Goal: Transaction & Acquisition: Book appointment/travel/reservation

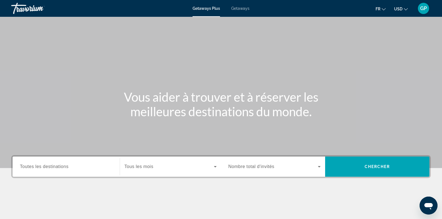
click at [61, 167] on span "Toutes les destinations" at bounding box center [44, 166] width 48 height 5
click at [61, 167] on input "Destination Toutes les destinations" at bounding box center [66, 167] width 93 height 7
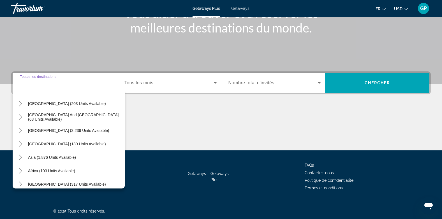
scroll to position [91, 0]
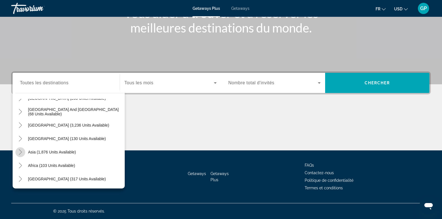
click at [22, 152] on icon "Toggle Asia (1,876 units available)" at bounding box center [21, 152] width 6 height 6
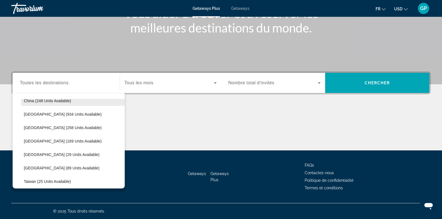
scroll to position [193, 0]
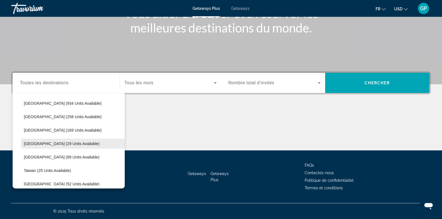
click at [32, 142] on span "[GEOGRAPHIC_DATA] (29 units available)" at bounding box center [62, 144] width 76 height 4
type input "**********"
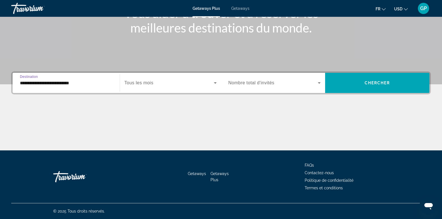
click at [188, 81] on span "Search widget" at bounding box center [168, 83] width 89 height 7
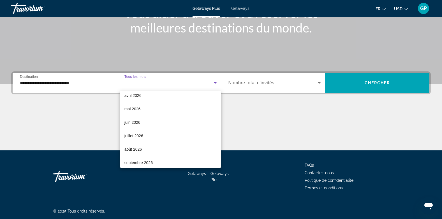
scroll to position [112, 0]
click at [135, 106] on span "mai 2026" at bounding box center [132, 108] width 16 height 7
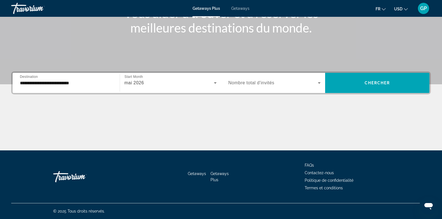
click at [270, 83] on span "Nombre total d'invités" at bounding box center [251, 82] width 46 height 5
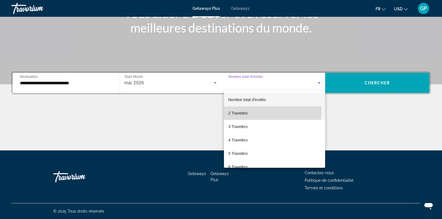
click at [239, 112] on span "2 Travelers" at bounding box center [237, 113] width 19 height 7
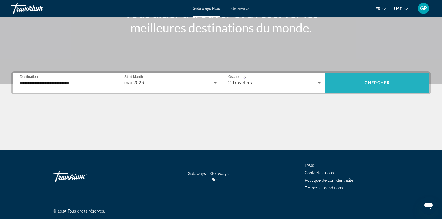
click at [377, 81] on span "Chercher" at bounding box center [378, 83] width 26 height 4
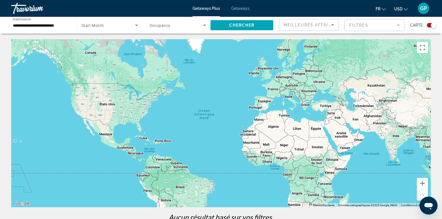
click at [241, 9] on span "Getaways" at bounding box center [240, 8] width 18 height 4
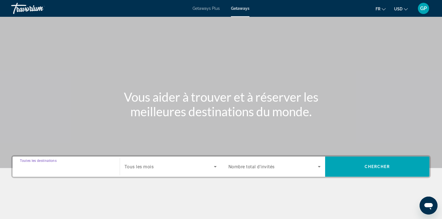
click at [55, 164] on input "Destination Toutes les destinations" at bounding box center [66, 167] width 93 height 7
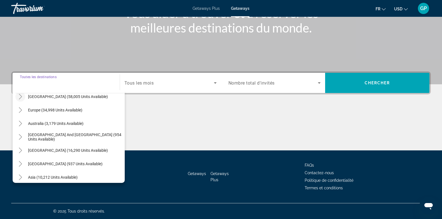
scroll to position [91, 0]
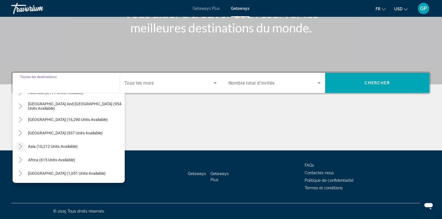
click at [21, 146] on icon "Toggle Asia (10,212 units available)" at bounding box center [20, 147] width 3 height 6
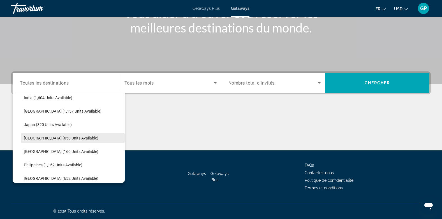
scroll to position [221, 0]
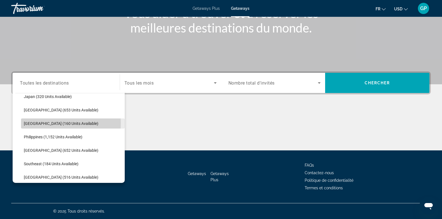
click at [31, 123] on span "[GEOGRAPHIC_DATA] (160 units available)" at bounding box center [61, 123] width 75 height 4
type input "**********"
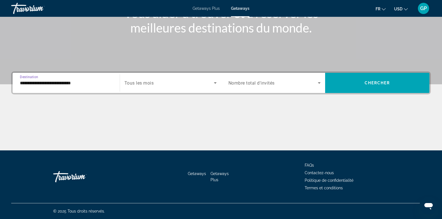
click at [146, 84] on span "Tous les mois" at bounding box center [138, 82] width 29 height 5
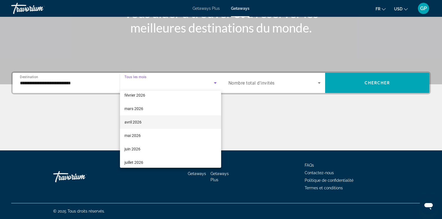
scroll to position [112, 0]
click at [136, 109] on span "mai 2026" at bounding box center [132, 108] width 16 height 7
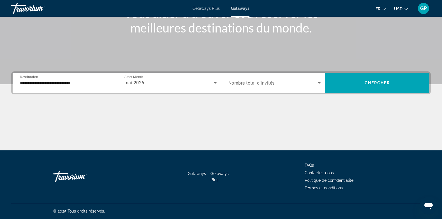
click at [265, 83] on span "Nombre total d'invités" at bounding box center [251, 82] width 46 height 5
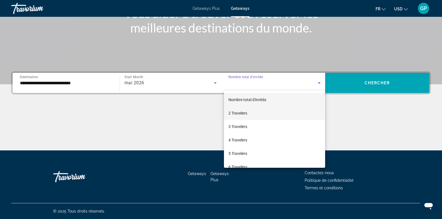
click at [244, 112] on span "2 Travelers" at bounding box center [237, 113] width 19 height 7
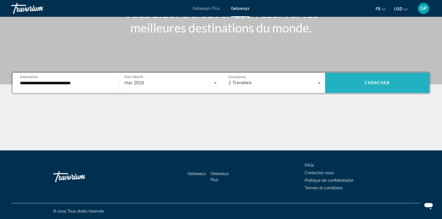
click at [358, 84] on span "Search widget" at bounding box center [377, 82] width 104 height 13
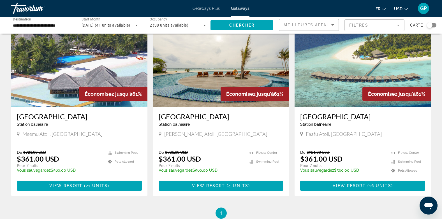
scroll to position [28, 0]
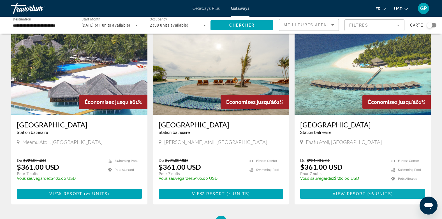
click at [359, 195] on span "View Resort" at bounding box center [349, 194] width 33 height 4
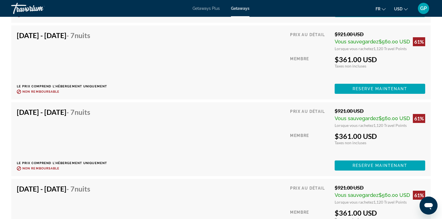
scroll to position [1402, 0]
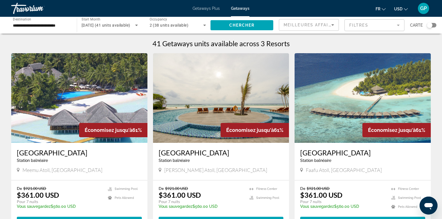
click at [82, 100] on img "Main content" at bounding box center [79, 98] width 136 height 90
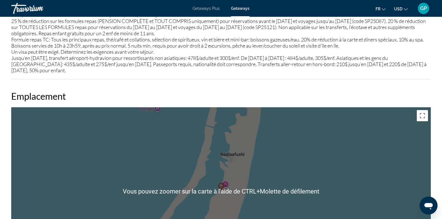
scroll to position [701, 0]
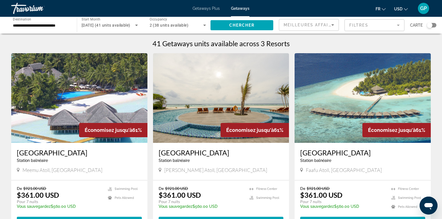
click at [70, 121] on img "Main content" at bounding box center [79, 98] width 136 height 90
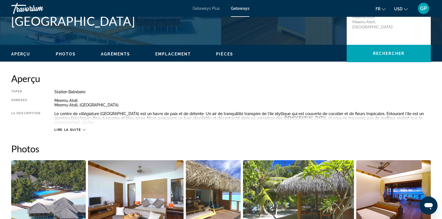
scroll to position [168, 0]
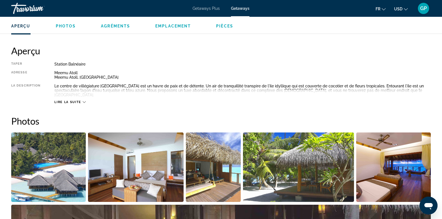
click at [73, 101] on span "Lire la suite" at bounding box center [67, 102] width 27 height 4
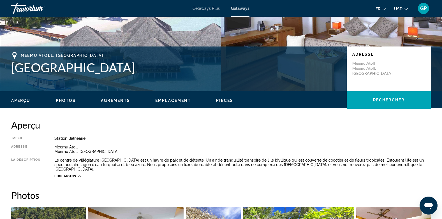
scroll to position [0, 0]
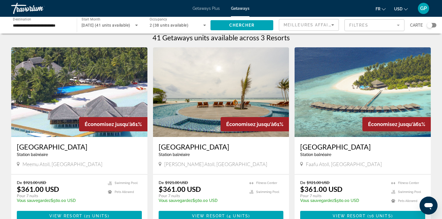
scroll to position [4, 0]
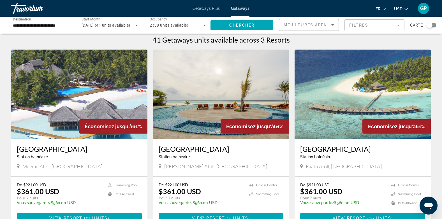
click at [402, 8] on span "USD" at bounding box center [398, 9] width 8 height 4
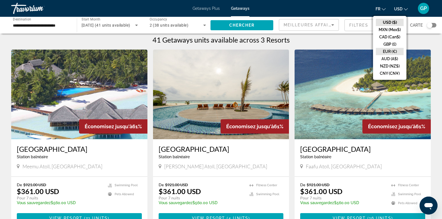
click at [389, 51] on button "EUR (€)" at bounding box center [390, 51] width 28 height 7
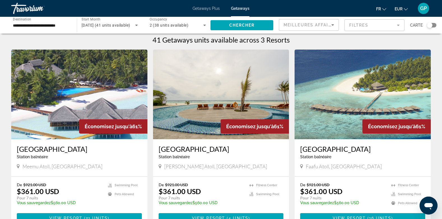
click at [404, 9] on icon "Change currency" at bounding box center [406, 9] width 4 height 4
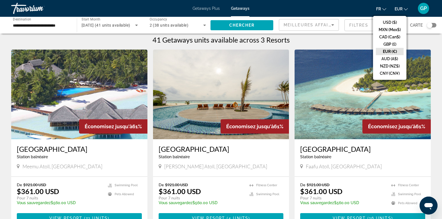
click at [384, 50] on button "EUR (€)" at bounding box center [390, 51] width 28 height 7
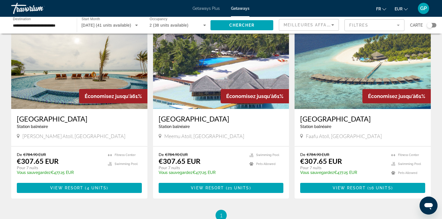
scroll to position [28, 0]
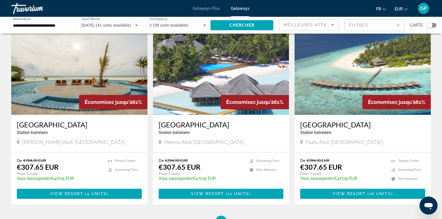
click at [59, 99] on img "Main content" at bounding box center [79, 70] width 136 height 90
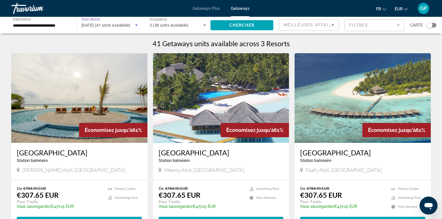
click at [123, 25] on span "[DATE] (41 units available)" at bounding box center [106, 25] width 49 height 4
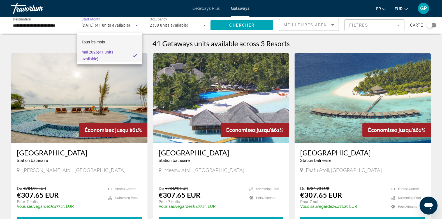
click at [105, 41] on span "Tous les mois" at bounding box center [93, 42] width 23 height 4
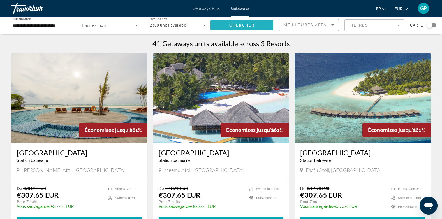
click at [245, 25] on span "Chercher" at bounding box center [242, 25] width 26 height 4
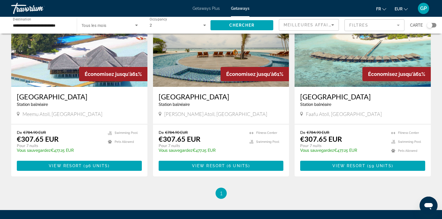
scroll to position [28, 0]
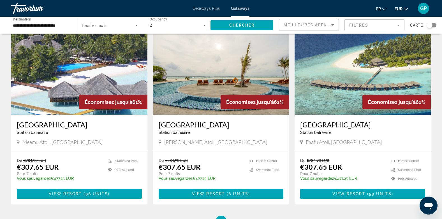
drag, startPoint x: 299, startPoint y: 126, endPoint x: 373, endPoint y: 127, distance: 73.7
click at [373, 127] on div "Filitheyo Island Resort Station balnéaire - Ceci est une station d'adultes seul…" at bounding box center [363, 133] width 136 height 37
copy h3 "[GEOGRAPHIC_DATA]"
click at [364, 192] on span "View Resort" at bounding box center [348, 194] width 33 height 4
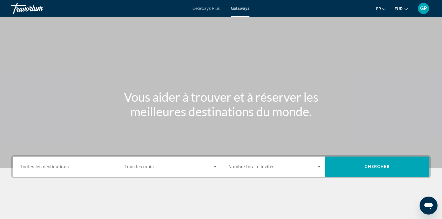
click at [35, 167] on span "Toutes les destinations" at bounding box center [44, 166] width 49 height 5
click at [35, 167] on input "Destination Toutes les destinations" at bounding box center [66, 167] width 93 height 7
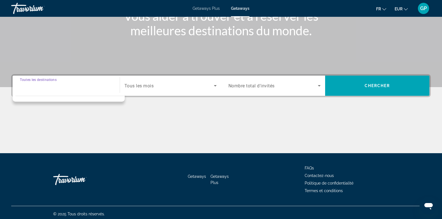
scroll to position [84, 0]
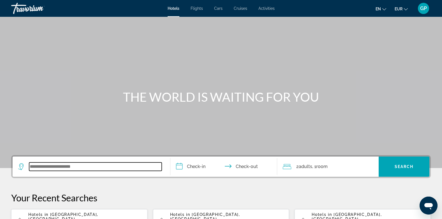
click at [80, 168] on input "Search widget" at bounding box center [95, 167] width 133 height 8
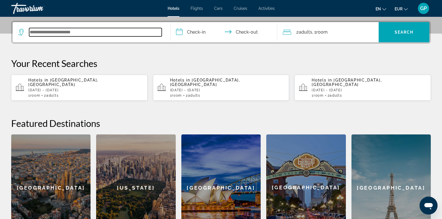
scroll to position [137, 0]
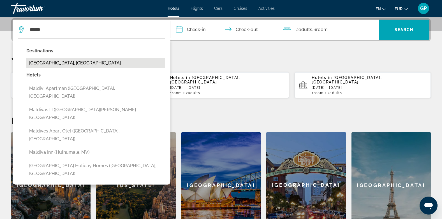
click at [72, 63] on button "Maldives, Maldives" at bounding box center [95, 63] width 138 height 11
type input "**********"
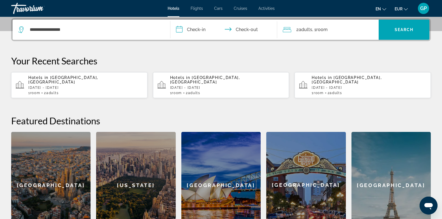
click at [200, 29] on input "**********" at bounding box center [224, 31] width 109 height 22
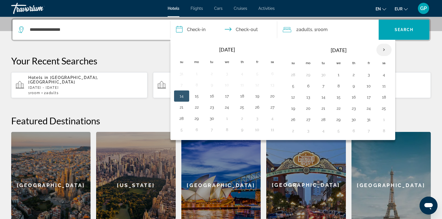
click at [384, 50] on th "Next month" at bounding box center [383, 50] width 15 height 12
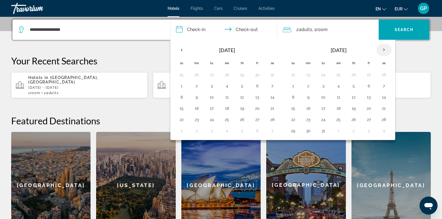
click at [384, 50] on th "Next month" at bounding box center [383, 50] width 15 height 12
click at [339, 85] on button "6" at bounding box center [338, 86] width 9 height 8
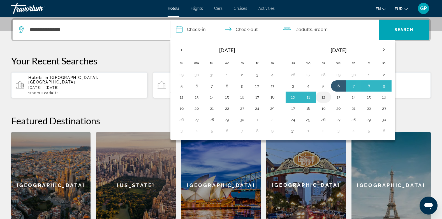
click at [322, 96] on button "12" at bounding box center [323, 97] width 9 height 8
type input "**********"
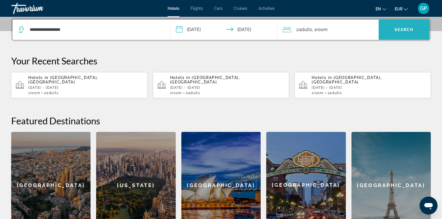
click at [404, 29] on span "Search" at bounding box center [404, 29] width 19 height 4
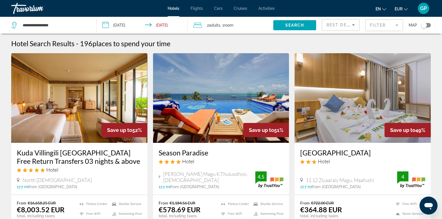
click at [382, 27] on mat-form-field "Filter" at bounding box center [384, 25] width 38 height 12
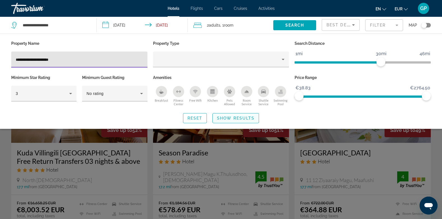
type input "**********"
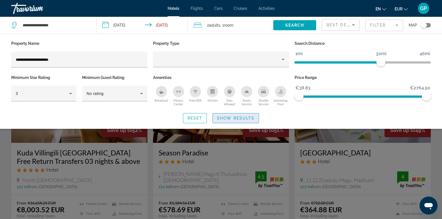
click at [241, 120] on span "Show Results" at bounding box center [236, 118] width 38 height 4
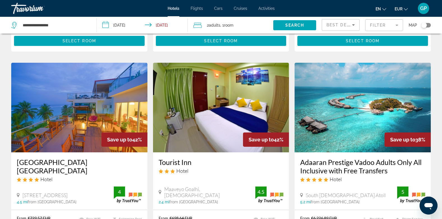
scroll to position [336, 0]
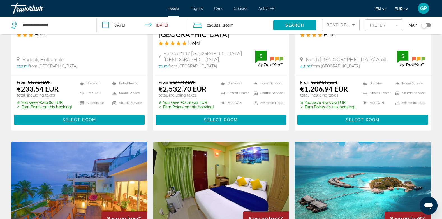
click at [387, 24] on mat-form-field "Filter" at bounding box center [384, 25] width 38 height 12
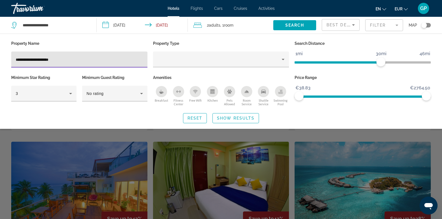
click at [62, 59] on input "**********" at bounding box center [79, 59] width 127 height 7
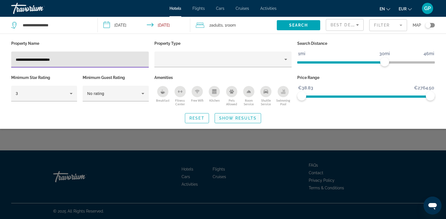
type input "**********"
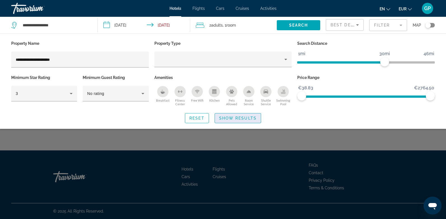
click at [242, 118] on span "Show Results" at bounding box center [238, 118] width 38 height 4
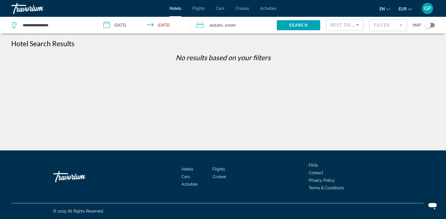
click at [378, 25] on mat-form-field "Filter" at bounding box center [388, 25] width 38 height 12
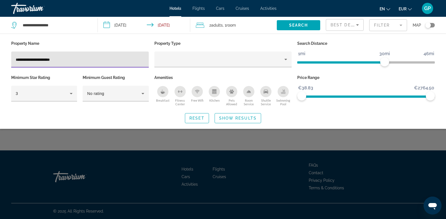
drag, startPoint x: 66, startPoint y: 59, endPoint x: 11, endPoint y: 59, distance: 54.7
click at [11, 59] on div "**********" at bounding box center [79, 57] width 143 height 34
type input "***"
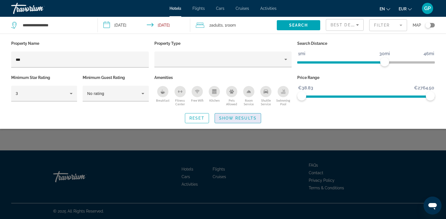
click at [245, 121] on span "Search widget" at bounding box center [238, 118] width 46 height 13
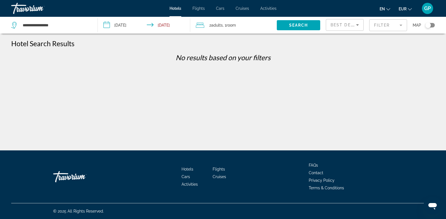
click at [384, 24] on mat-form-field "Filter" at bounding box center [388, 25] width 38 height 12
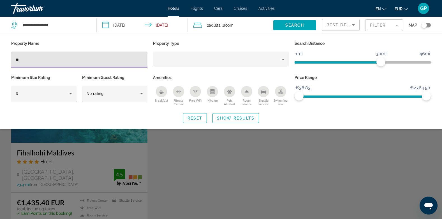
type input "**"
click at [82, 145] on div "Search widget" at bounding box center [221, 151] width 442 height 135
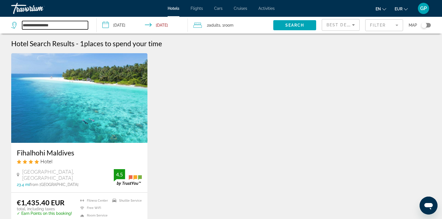
drag, startPoint x: 64, startPoint y: 26, endPoint x: 20, endPoint y: 26, distance: 44.0
click at [20, 26] on div "**********" at bounding box center [49, 25] width 77 height 8
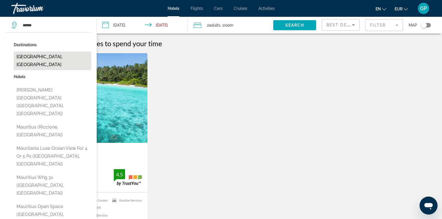
click at [49, 56] on button "Mauritius Island, Mauritius" at bounding box center [52, 61] width 77 height 19
type input "**********"
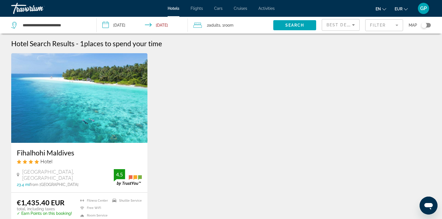
click at [125, 24] on input "**********" at bounding box center [143, 26] width 93 height 19
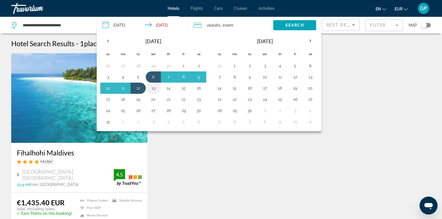
click at [153, 87] on button "13" at bounding box center [153, 88] width 9 height 8
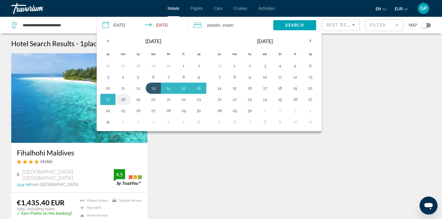
click at [125, 100] on button "18" at bounding box center [123, 100] width 9 height 8
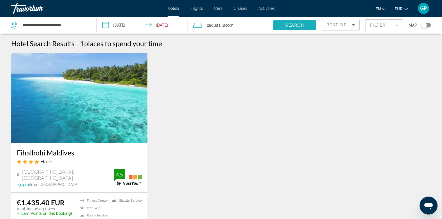
click at [295, 26] on span "Search" at bounding box center [294, 25] width 19 height 4
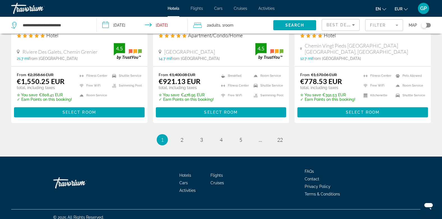
scroll to position [747, 0]
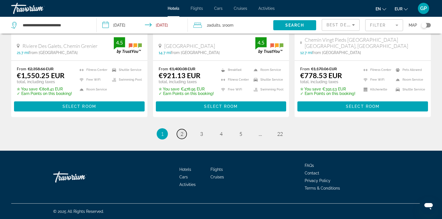
click at [182, 135] on span "2" at bounding box center [182, 134] width 3 height 6
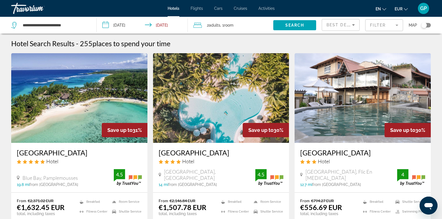
click at [125, 26] on input "**********" at bounding box center [143, 26] width 93 height 19
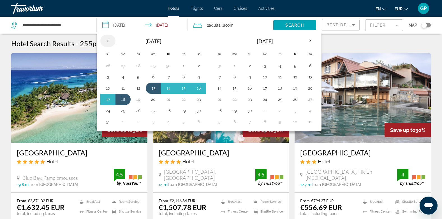
click at [110, 41] on th "Previous month" at bounding box center [107, 41] width 15 height 12
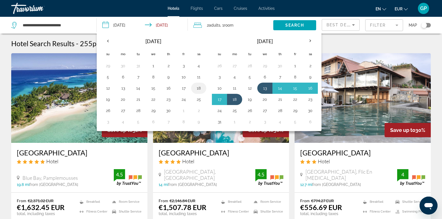
click at [198, 88] on button "18" at bounding box center [198, 88] width 9 height 8
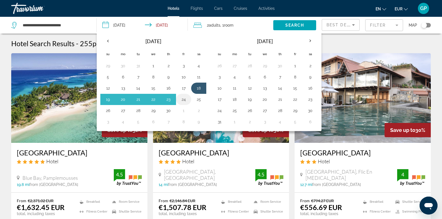
click at [184, 102] on button "24" at bounding box center [183, 100] width 9 height 8
type input "**********"
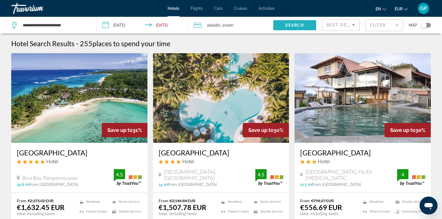
click at [301, 26] on span "Search" at bounding box center [294, 25] width 19 height 4
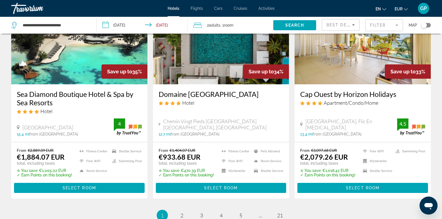
scroll to position [729, 0]
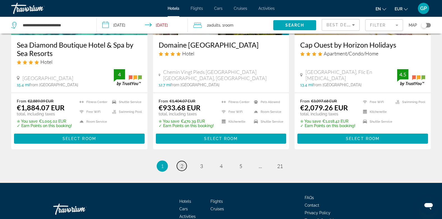
click at [182, 167] on span "2" at bounding box center [182, 166] width 3 height 6
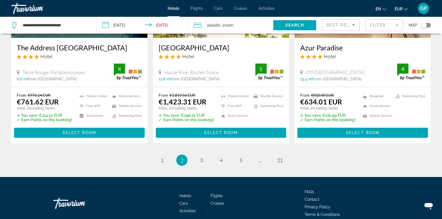
scroll to position [757, 0]
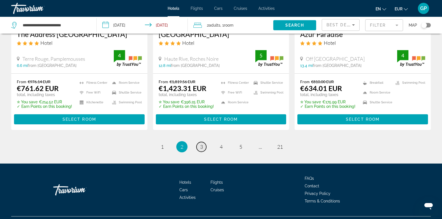
click at [201, 147] on span "3" at bounding box center [201, 147] width 3 height 6
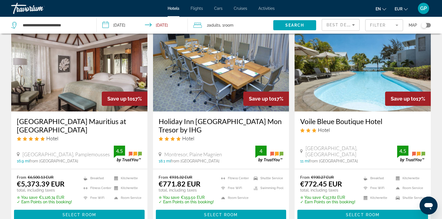
scroll to position [729, 0]
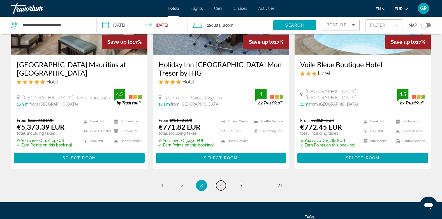
click at [218, 181] on link "page 4" at bounding box center [221, 186] width 10 height 10
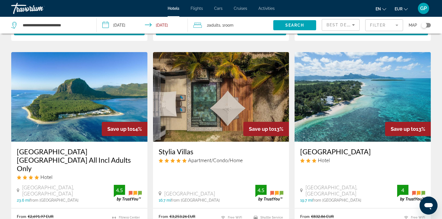
scroll to position [420, 0]
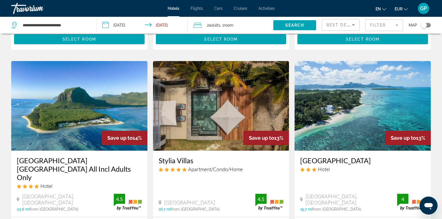
click at [356, 117] on img "Main content" at bounding box center [363, 106] width 136 height 90
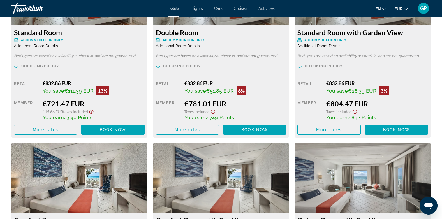
scroll to position [841, 0]
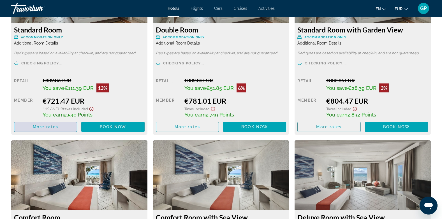
click at [44, 128] on span "More rates" at bounding box center [46, 127] width 26 height 4
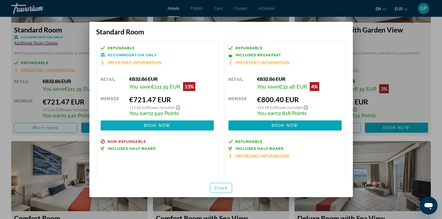
scroll to position [56, 0]
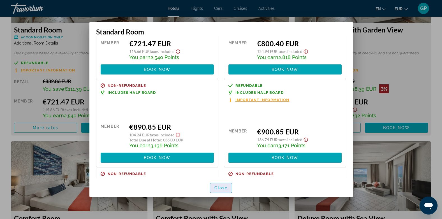
click at [214, 188] on span "Close" at bounding box center [220, 188] width 13 height 4
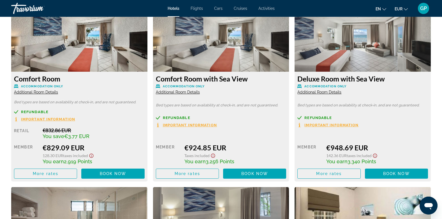
scroll to position [981, 0]
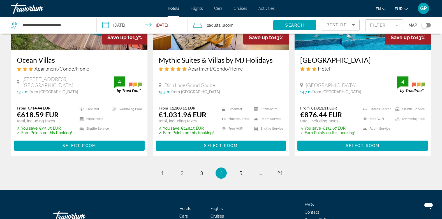
scroll to position [761, 0]
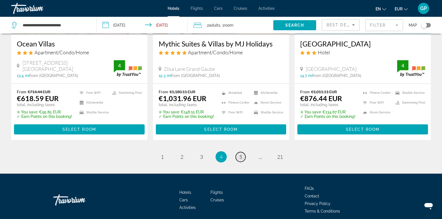
click at [239, 154] on span "5" at bounding box center [240, 157] width 3 height 6
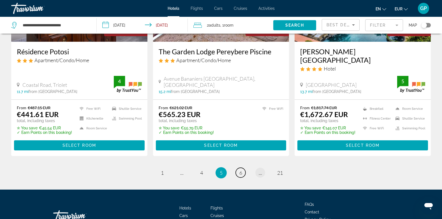
scroll to position [757, 0]
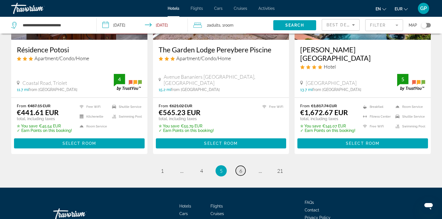
click at [243, 166] on link "page 6" at bounding box center [241, 171] width 10 height 10
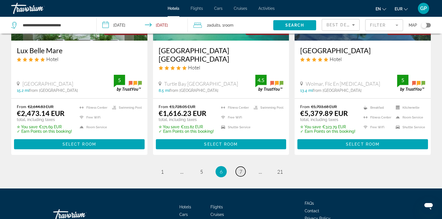
scroll to position [761, 0]
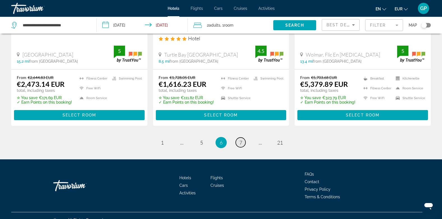
click at [238, 138] on link "page 7" at bounding box center [241, 143] width 10 height 10
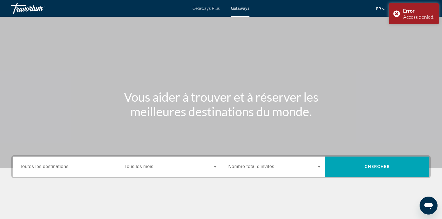
click at [42, 168] on span "Toutes les destinations" at bounding box center [44, 166] width 48 height 5
click at [42, 168] on input "Destination Toutes les destinations" at bounding box center [66, 167] width 93 height 7
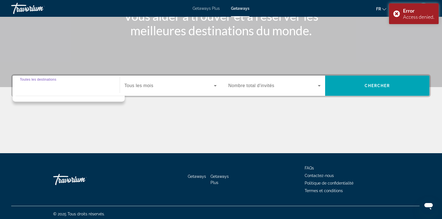
scroll to position [84, 0]
